Goal: Task Accomplishment & Management: Manage account settings

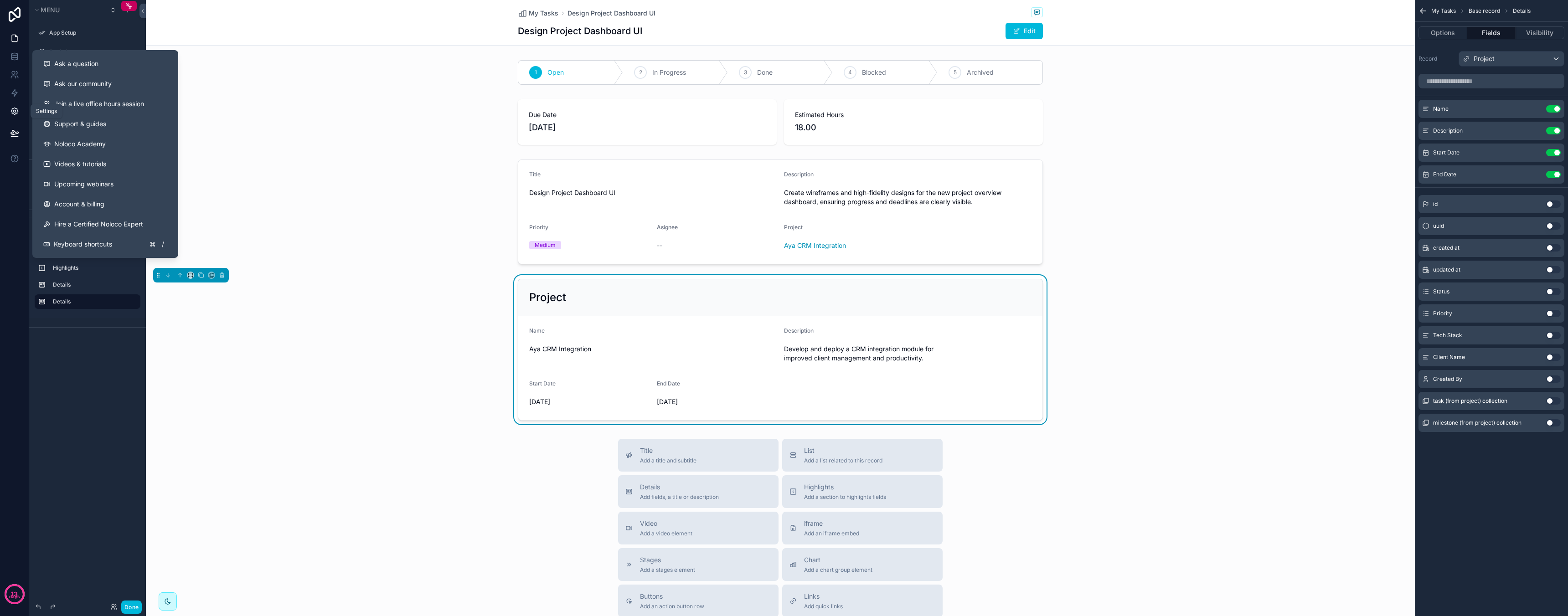
click at [19, 108] on link at bounding box center [14, 110] width 29 height 18
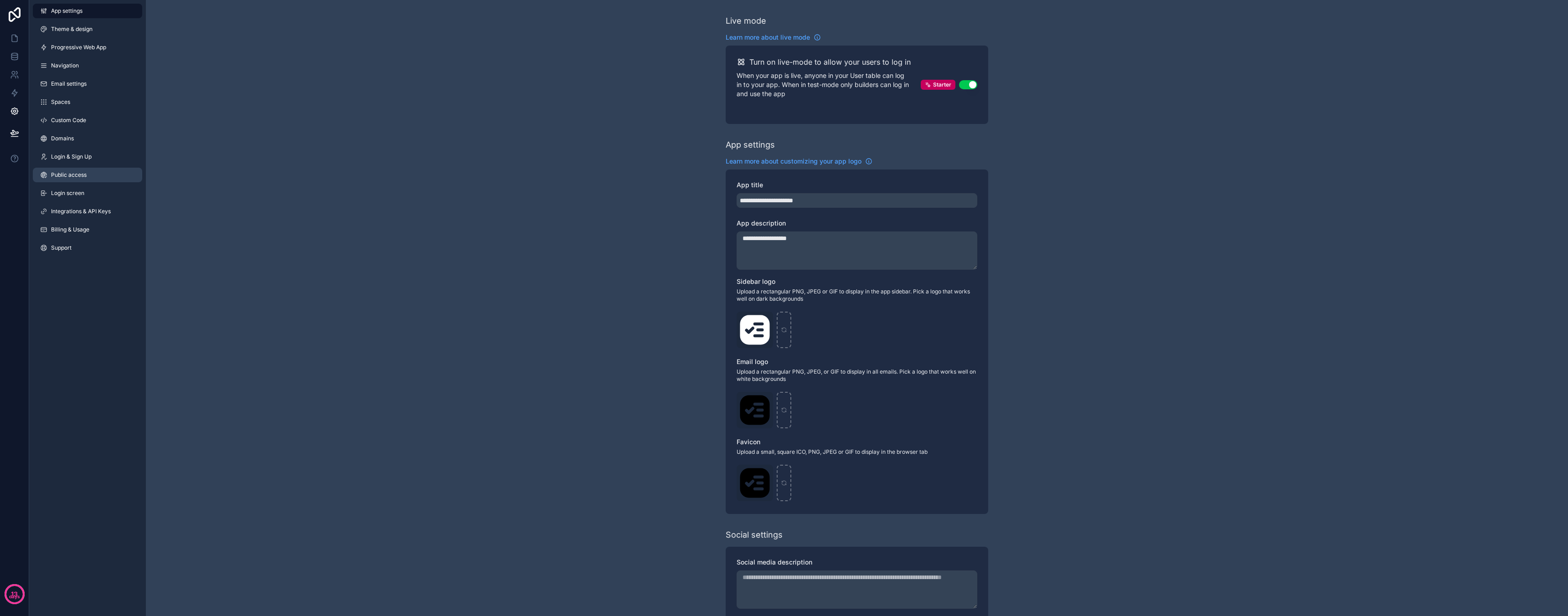
click at [87, 175] on span "Public access" at bounding box center [68, 175] width 35 height 8
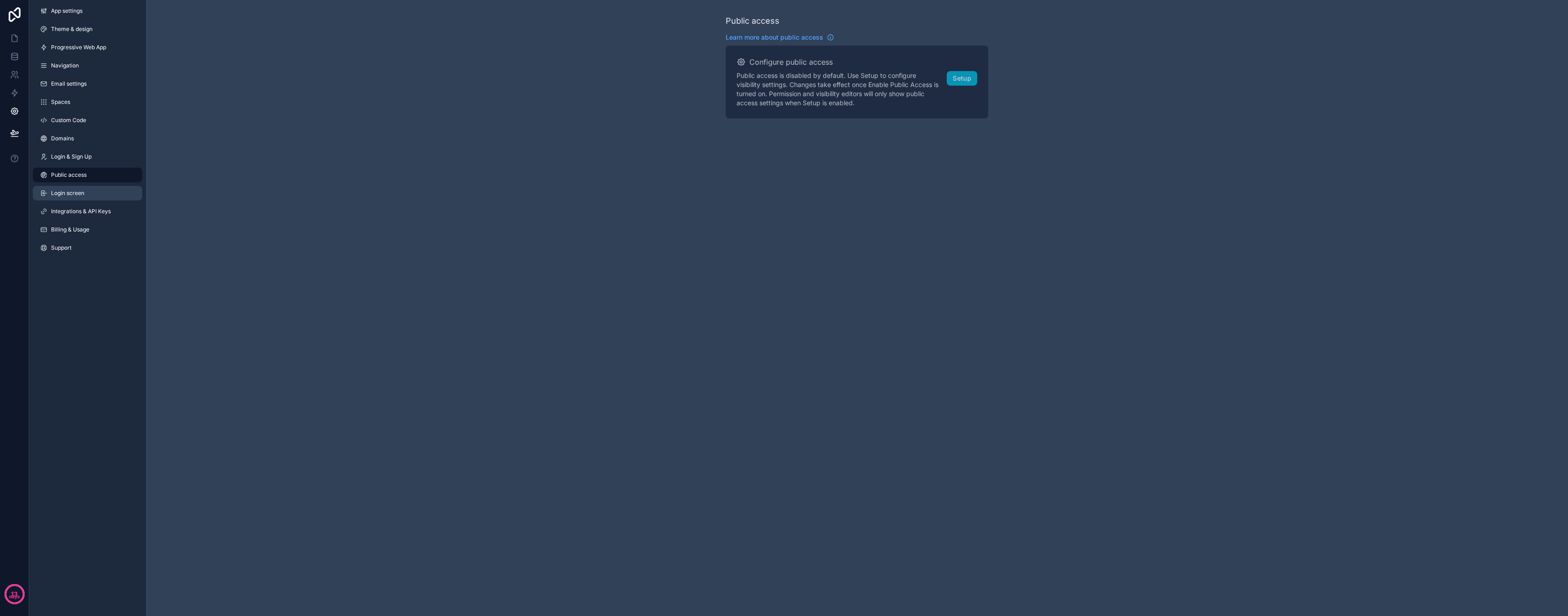
click at [85, 191] on link "Login screen" at bounding box center [87, 193] width 109 height 14
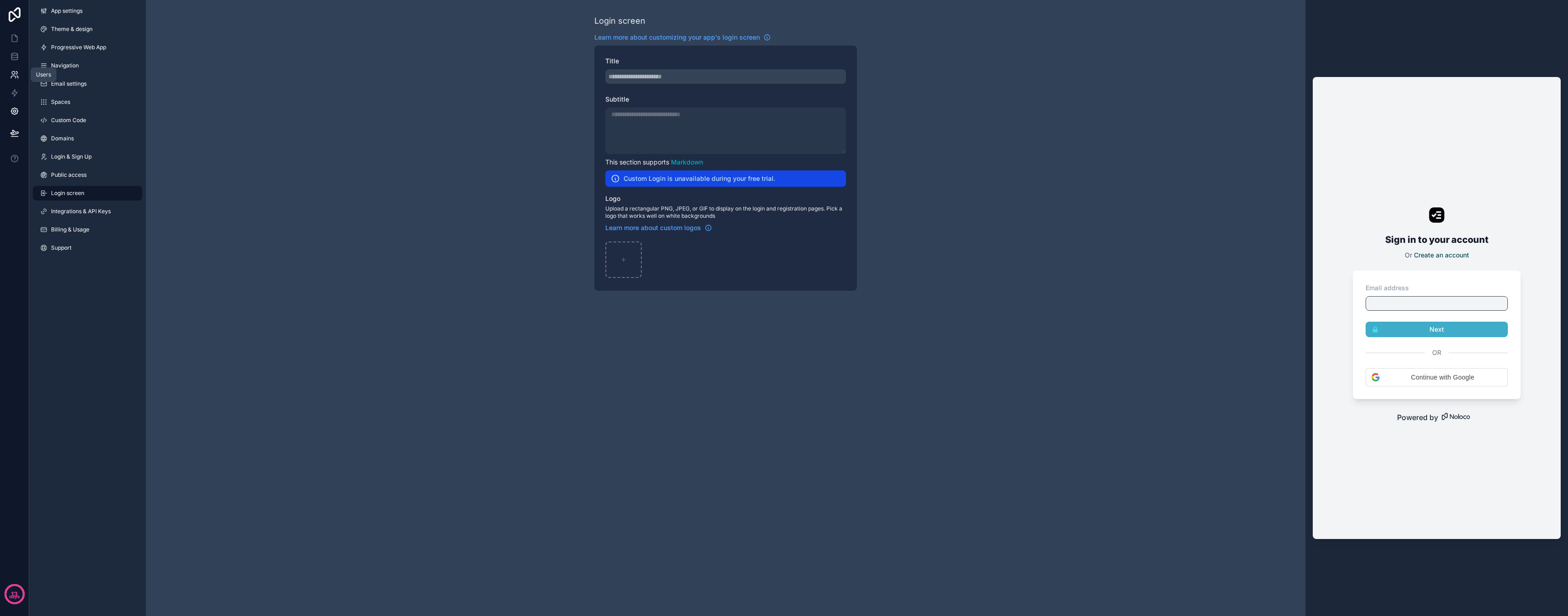
click at [11, 77] on icon at bounding box center [15, 75] width 10 height 10
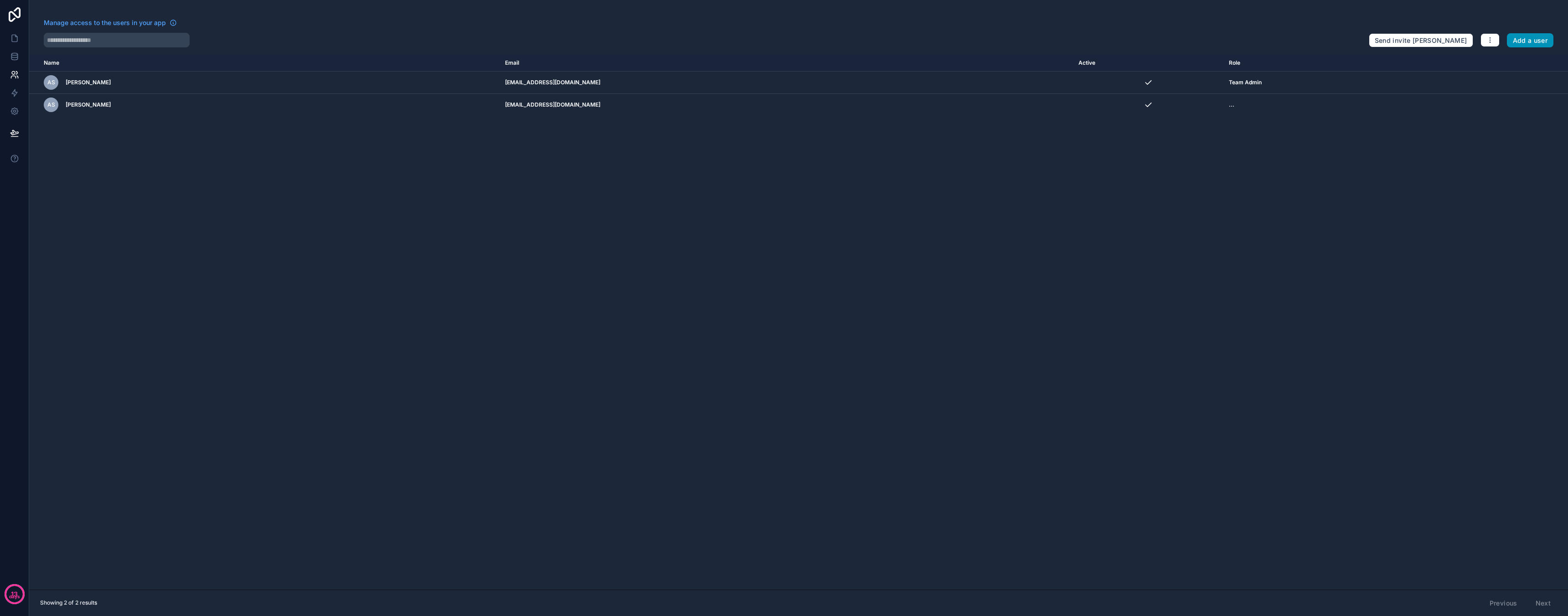
click at [1517, 37] on button "Add a user" at bounding box center [1530, 40] width 47 height 14
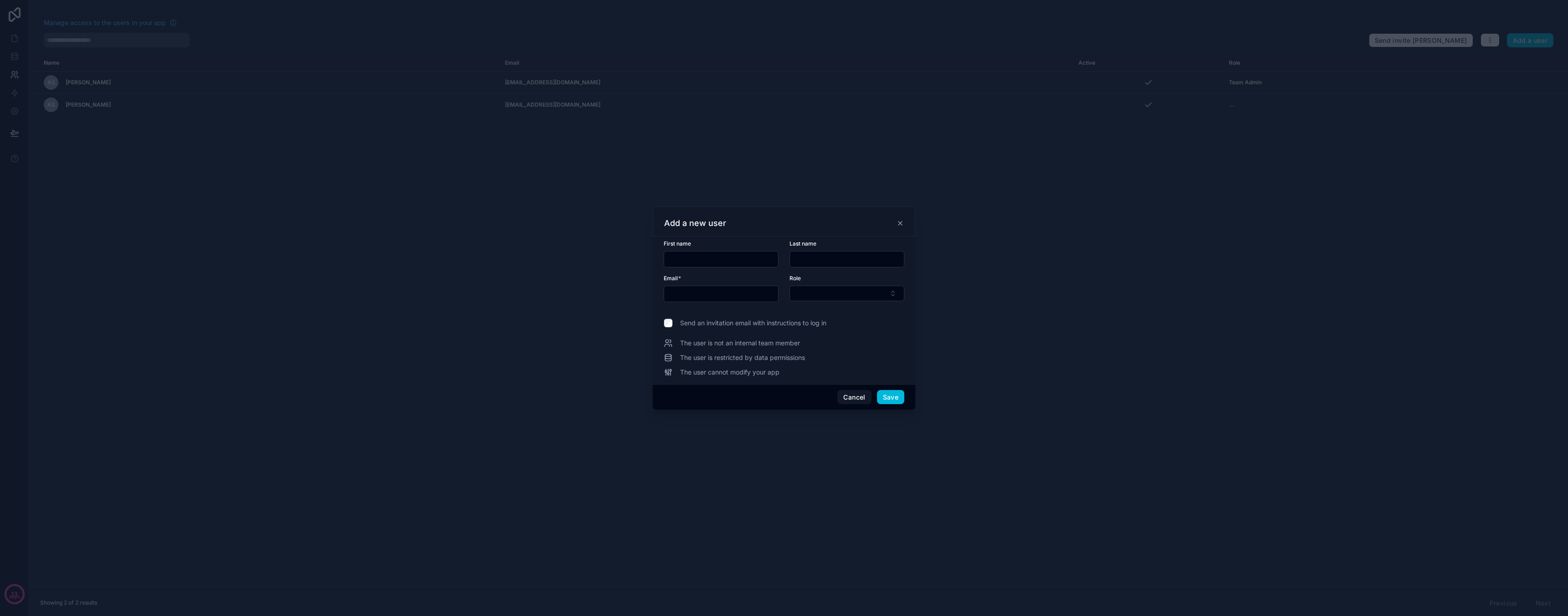
click at [813, 301] on div "Role" at bounding box center [846, 288] width 115 height 28
click at [820, 297] on button "Select Button" at bounding box center [846, 294] width 115 height 15
click at [822, 328] on span "Team Admin" at bounding box center [805, 330] width 37 height 10
click at [737, 250] on input "text" at bounding box center [721, 251] width 114 height 12
click at [728, 285] on input "text" at bounding box center [721, 285] width 114 height 12
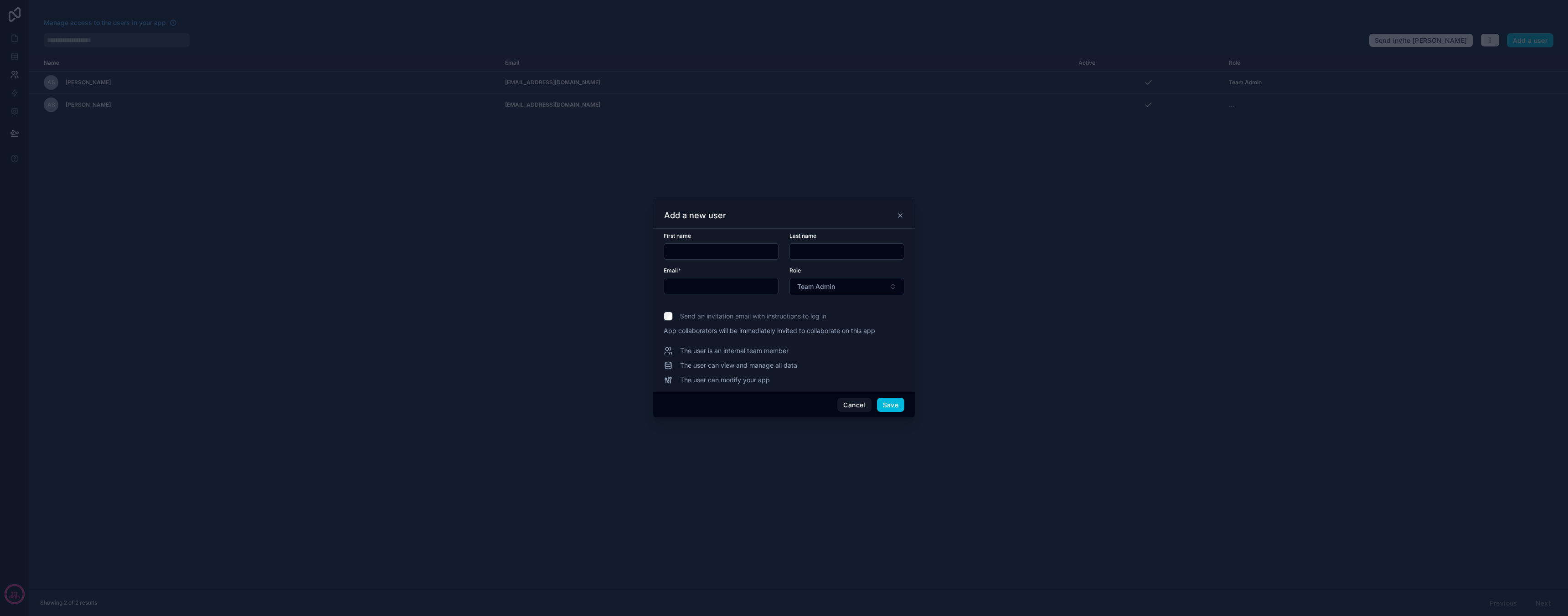
click at [751, 290] on input "text" at bounding box center [721, 285] width 114 height 12
type input "**********"
click at [896, 401] on button "Save" at bounding box center [890, 404] width 28 height 14
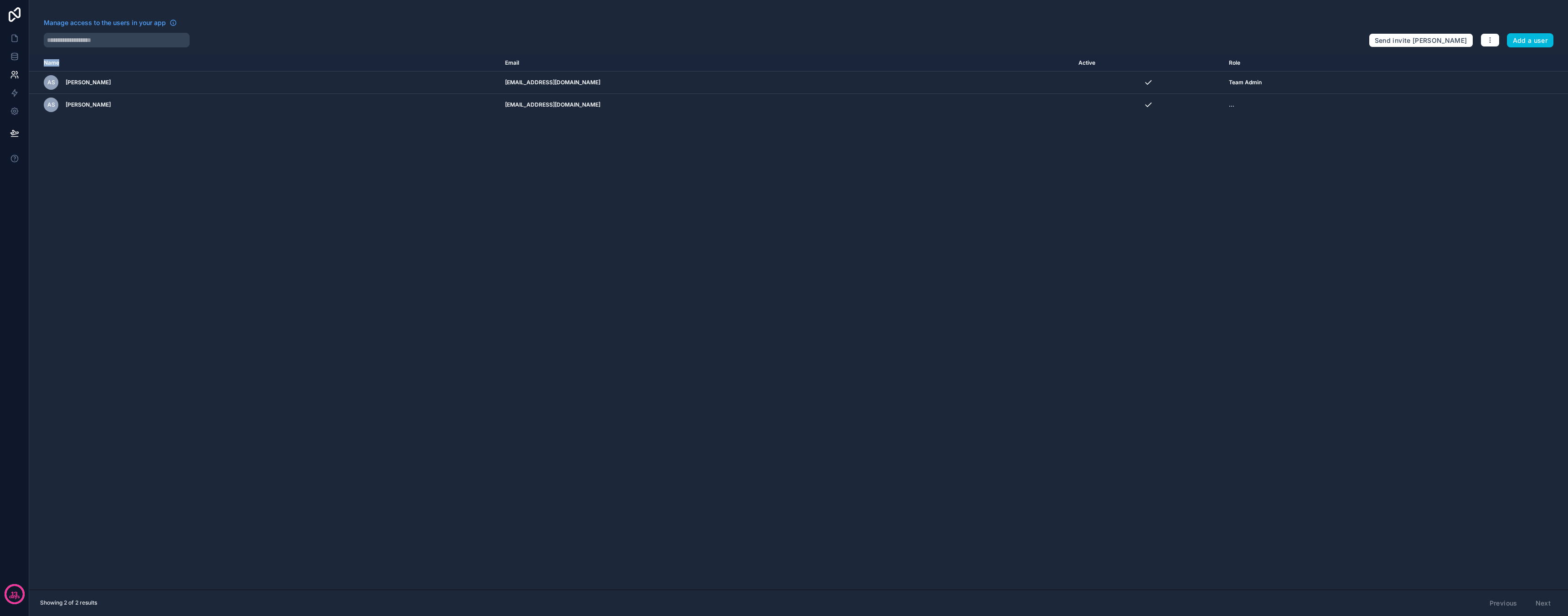
click at [740, 287] on div "Name Email Active Role userTable.email AS Aya Shaheen majd@shyp.studio Team Adm…" at bounding box center [799, 322] width 1539 height 535
click at [1140, 113] on button "Send Invite" at bounding box center [1148, 110] width 36 height 13
click at [1098, 197] on div "Name Email Active Role userTable.email AS Aya Shaheen majd@shyp.studio Team Adm…" at bounding box center [799, 322] width 1539 height 535
